Goal: Information Seeking & Learning: Learn about a topic

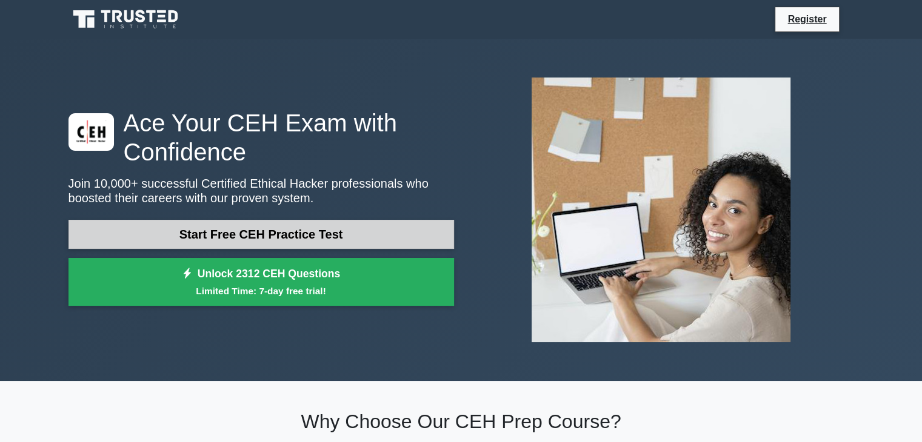
click at [355, 234] on link "Start Free CEH Practice Test" at bounding box center [260, 234] width 385 height 29
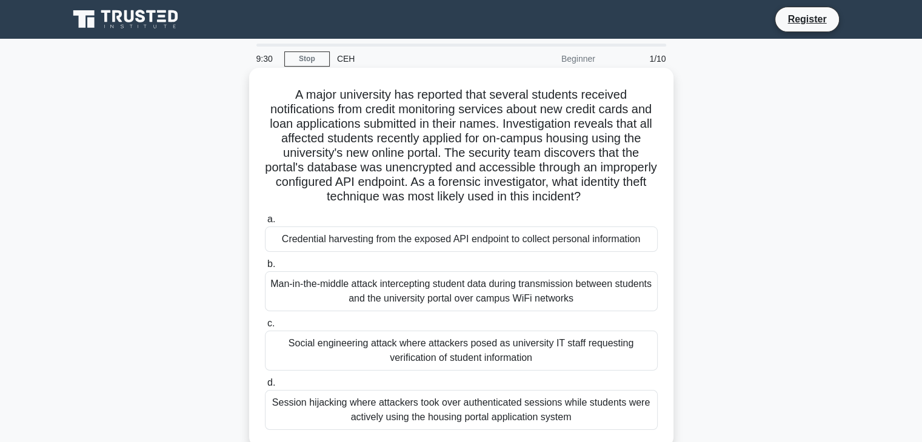
drag, startPoint x: 289, startPoint y: 94, endPoint x: 661, endPoint y: 193, distance: 385.8
click at [661, 193] on div "A major university has reported that several students received notifications fr…" at bounding box center [461, 258] width 415 height 370
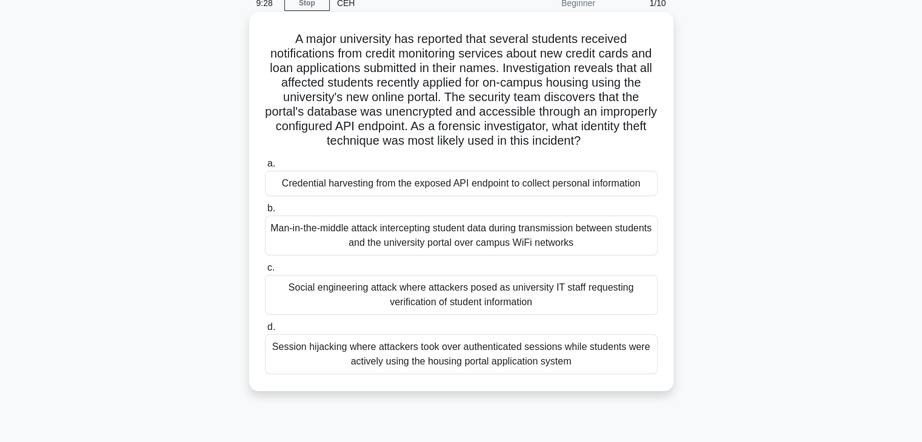
scroll to position [61, 0]
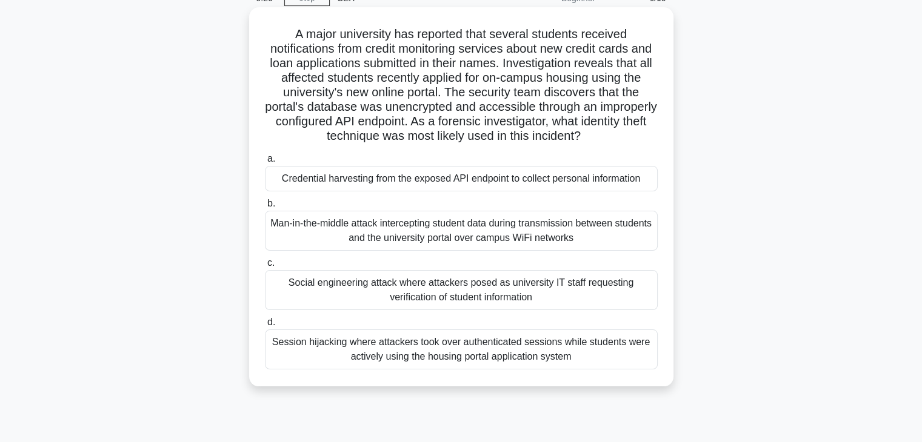
click at [615, 185] on div "Credential harvesting from the exposed API endpoint to collect personal informa…" at bounding box center [461, 178] width 393 height 25
click at [265, 163] on input "a. Credential harvesting from the exposed API endpoint to collect personal info…" at bounding box center [265, 159] width 0 height 8
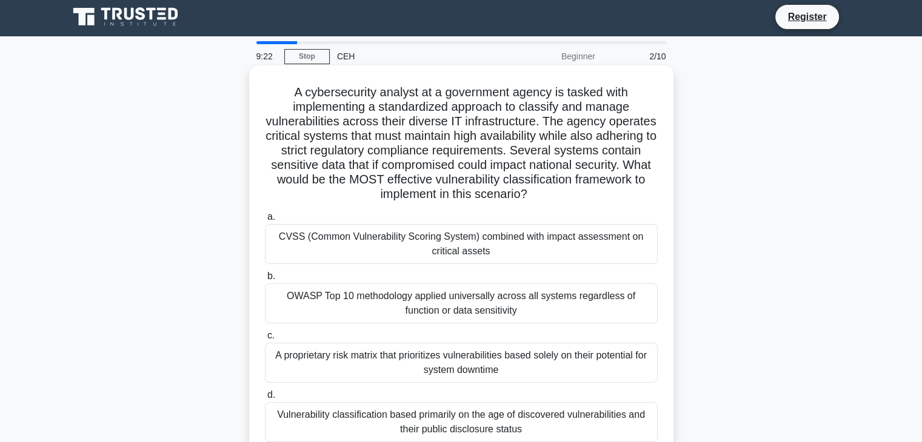
scroll to position [0, 0]
